Goal: Transaction & Acquisition: Purchase product/service

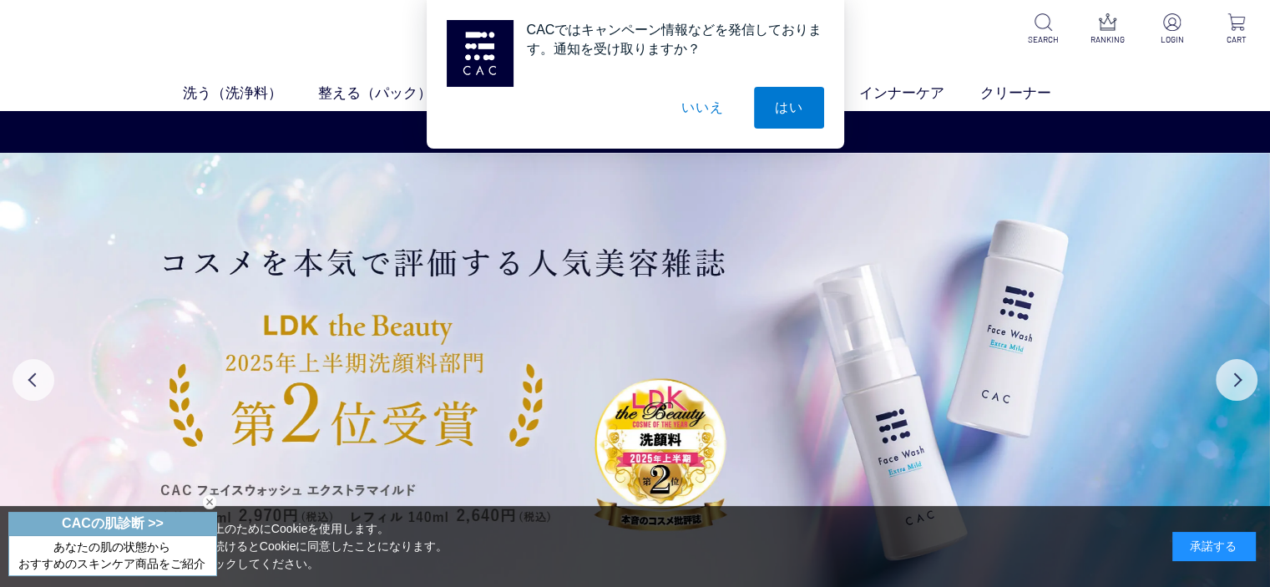
click at [220, 99] on div "CACではキャンペーン情報などを発信しております。通知を受け取りますか？ はい いいえ" at bounding box center [635, 74] width 1270 height 149
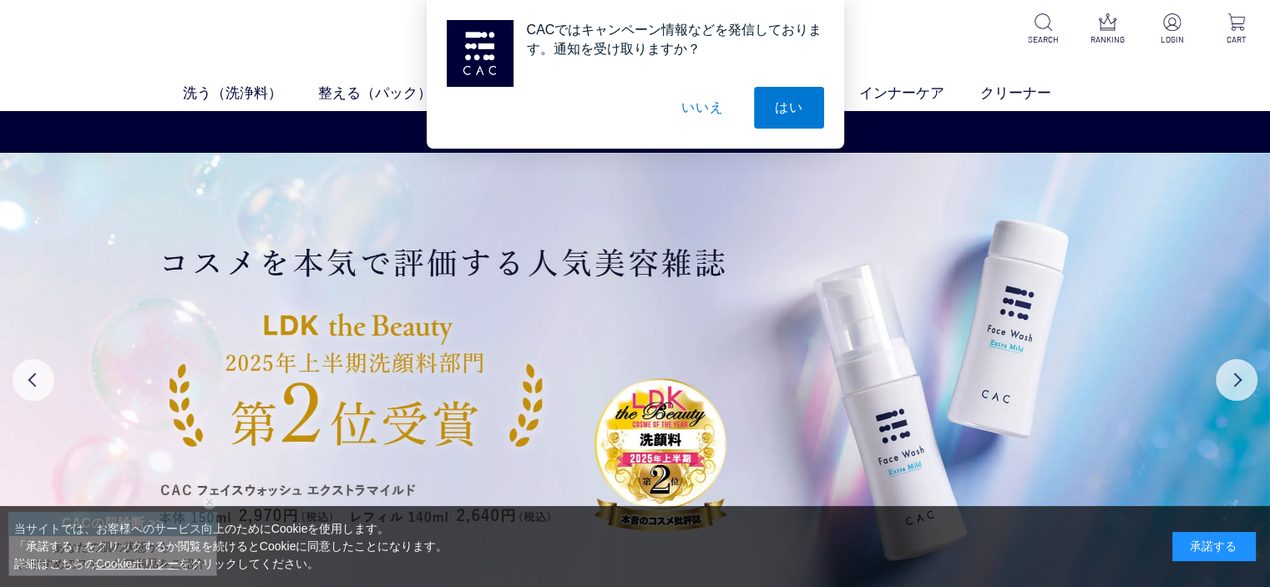
click at [217, 88] on div "CACではキャンペーン情報などを発信しております。通知を受け取りますか？ はい いいえ" at bounding box center [635, 74] width 1270 height 149
click at [660, 106] on button "いいえ" at bounding box center [702, 108] width 84 height 42
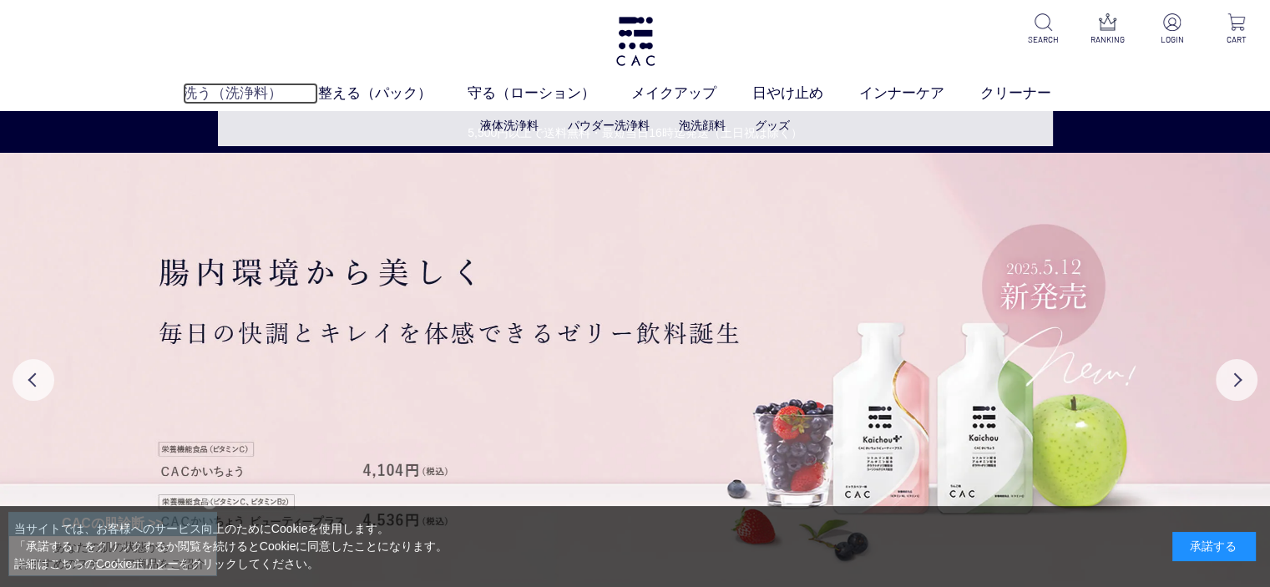
click at [231, 103] on link "洗う（洗浄料）" at bounding box center [250, 94] width 135 height 22
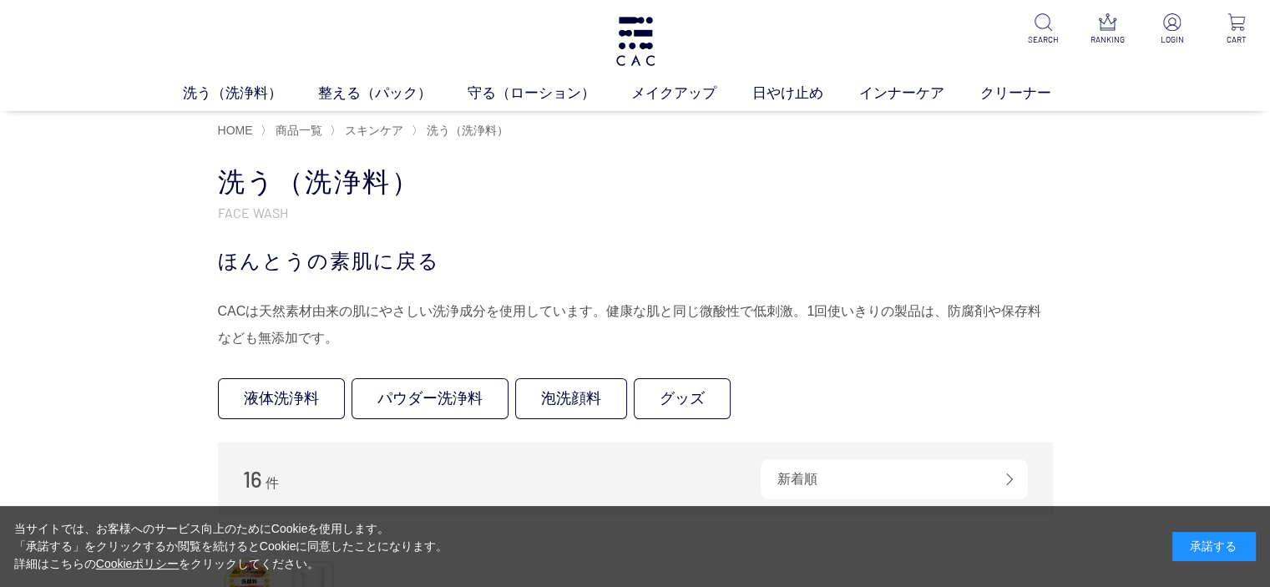
click at [234, 380] on link "液体洗浄料" at bounding box center [281, 398] width 127 height 41
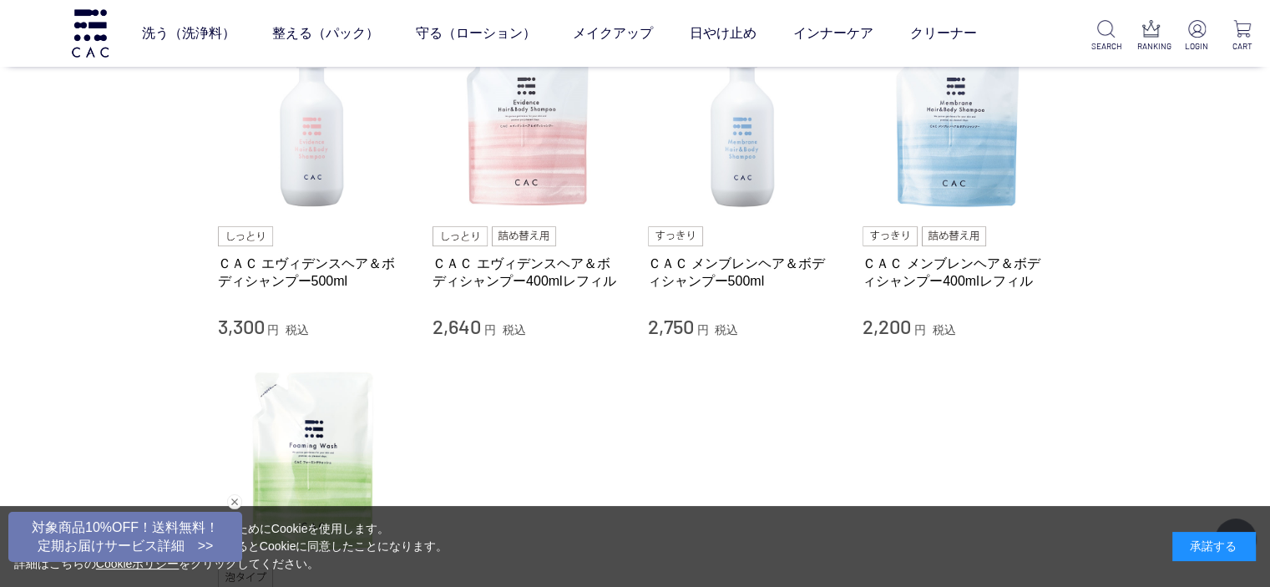
scroll to position [200, 0]
